Goal: Find contact information: Obtain details needed to contact an individual or organization

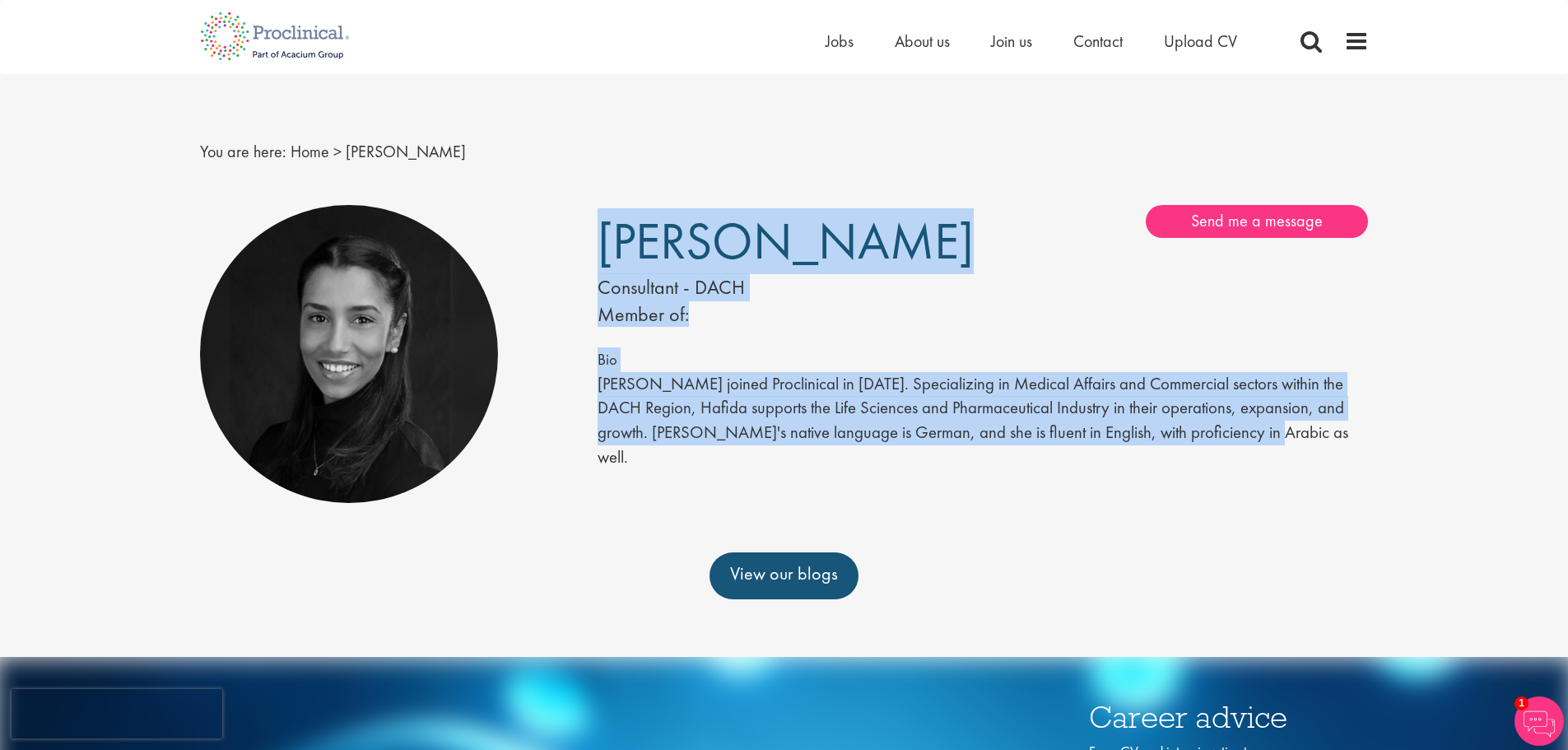
drag, startPoint x: 1195, startPoint y: 476, endPoint x: 580, endPoint y: 417, distance: 617.8
click at [580, 417] on div "Hafida Benaouda Consultant - DACH Member of: Send me a message Message me First…" at bounding box center [784, 354] width 1193 height 315
click at [767, 464] on p "Hafida joined Proclinical in 2022. Specializing in Medical Affairs and Commerci…" at bounding box center [983, 421] width 771 height 98
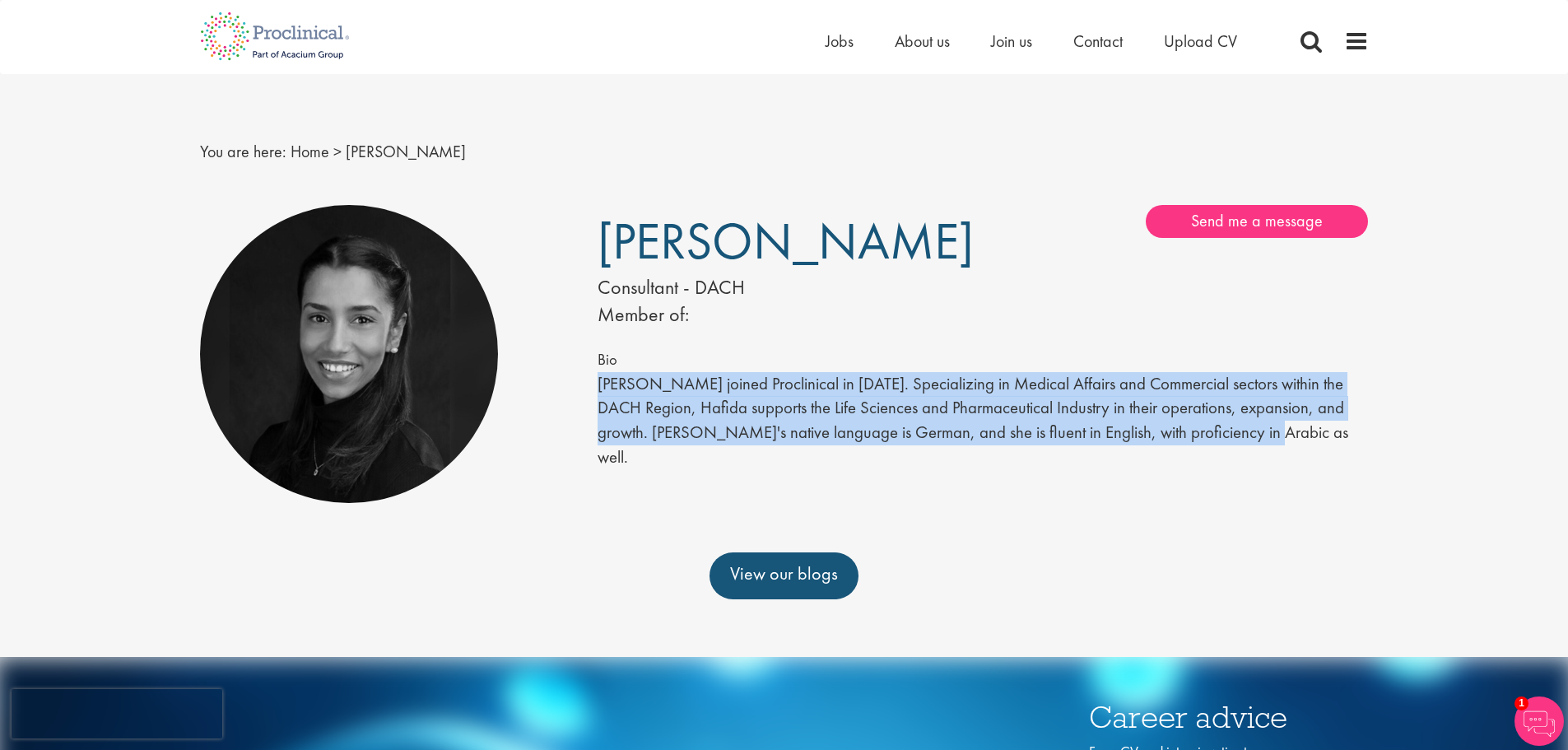
drag, startPoint x: 1191, startPoint y: 477, endPoint x: 590, endPoint y: 421, distance: 603.6
click at [590, 421] on div "Hafida Benaouda Consultant - DACH Member of: Send me a message Message me First…" at bounding box center [983, 350] width 795 height 290
copy p "Hafida joined Proclinical in 2022. Specializing in Medical Affairs and Commerci…"
click at [1097, 42] on span "Contact" at bounding box center [1098, 41] width 49 height 21
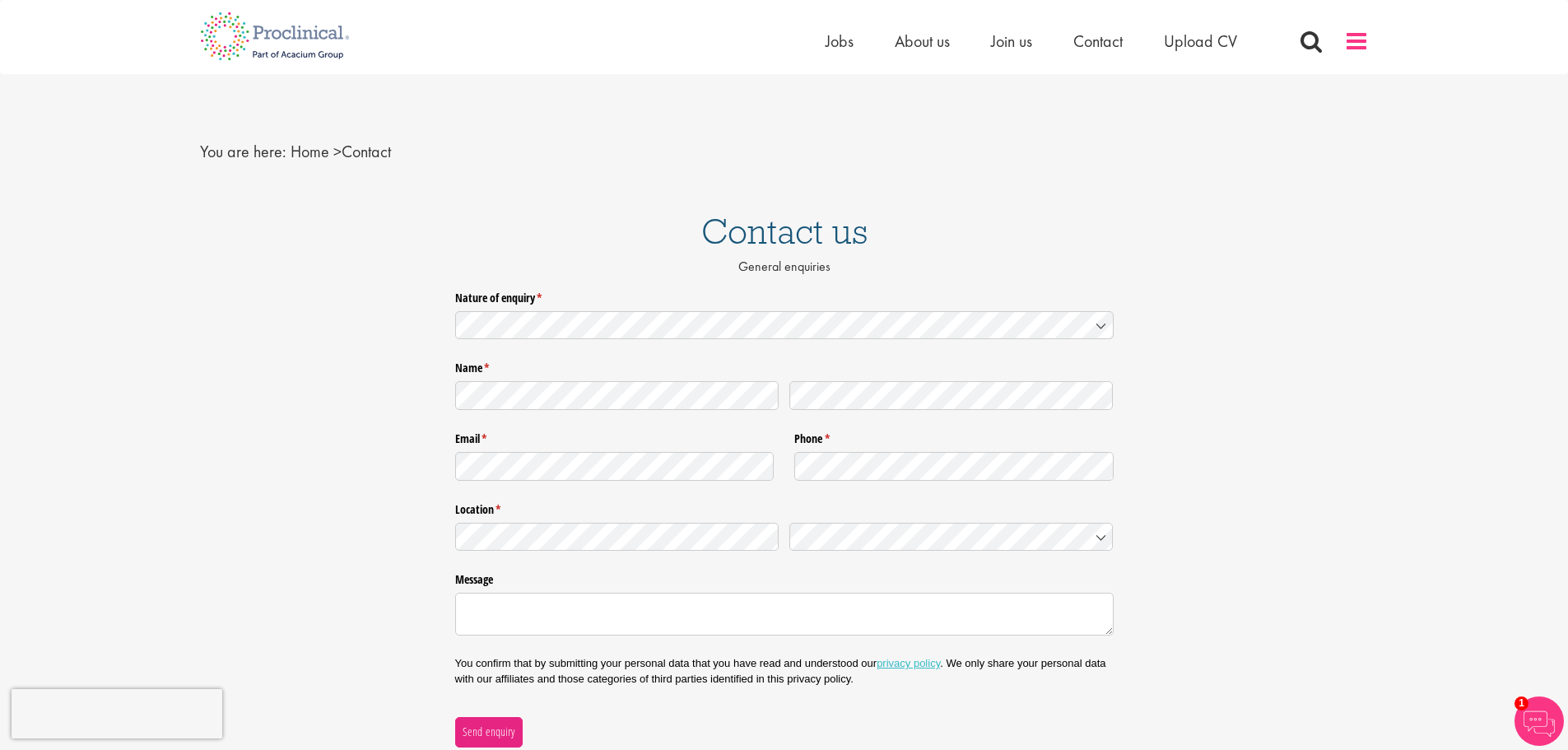
click at [1354, 41] on span at bounding box center [1356, 41] width 24 height 24
